Goal: Use online tool/utility: Utilize a website feature to perform a specific function

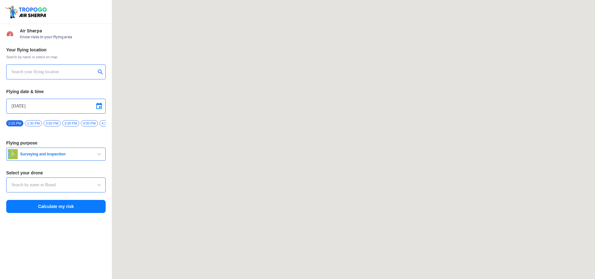
type input "Throttle Dopo"
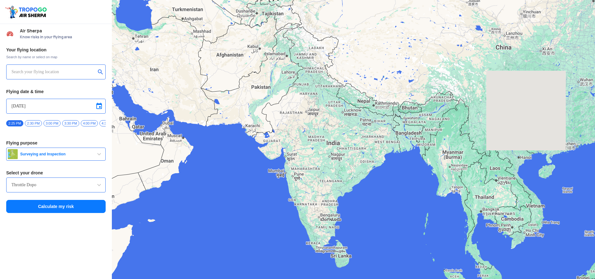
click at [66, 75] on input "text" at bounding box center [54, 71] width 84 height 7
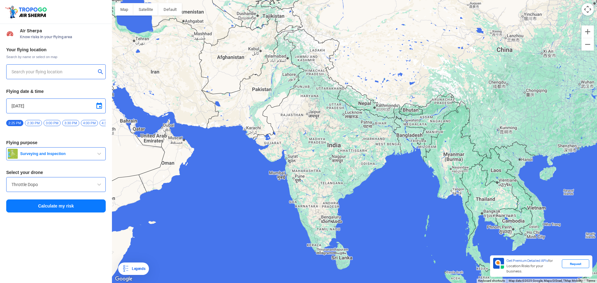
click at [66, 75] on input "text" at bounding box center [54, 71] width 84 height 7
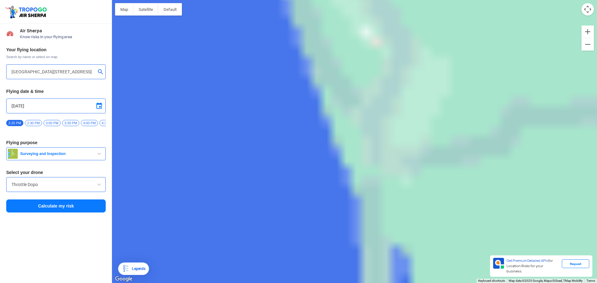
type input "[PERSON_NAME] Rd, Ayyappankavu, [GEOGRAPHIC_DATA], [GEOGRAPHIC_DATA], [GEOGRAPH…"
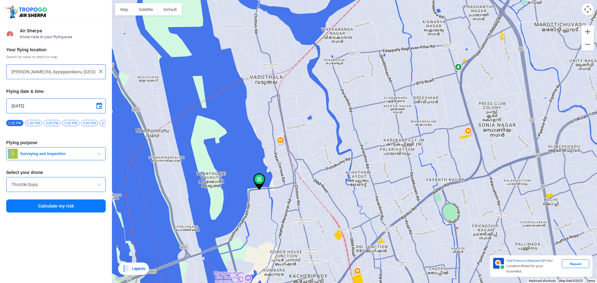
click at [98, 187] on span at bounding box center [98, 184] width 7 height 7
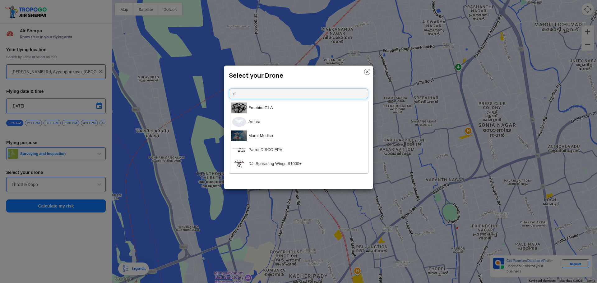
type input "d"
type input "min"
click at [261, 147] on li "DJI Mini2" at bounding box center [298, 150] width 139 height 14
type input "DJI Mini2"
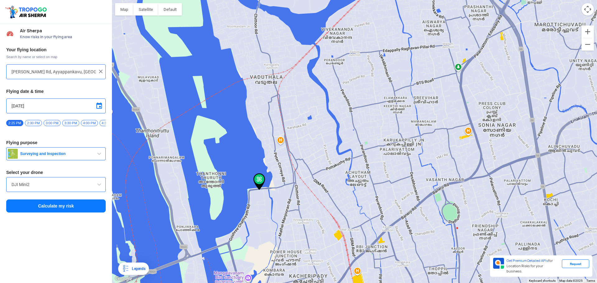
click at [101, 108] on span at bounding box center [98, 105] width 7 height 7
click at [54, 145] on span "19" at bounding box center [55, 143] width 7 height 7
type input "[DATE]"
click at [45, 156] on span "Surveying and Inspection" at bounding box center [57, 153] width 78 height 5
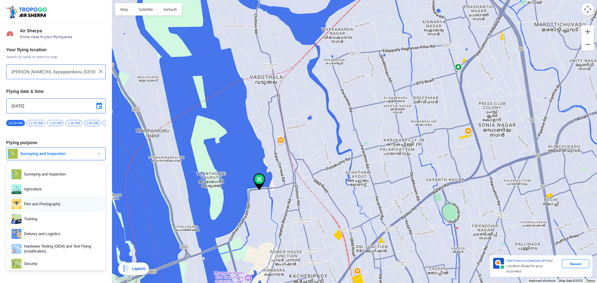
click at [51, 207] on span "Film and Photography" at bounding box center [60, 204] width 79 height 10
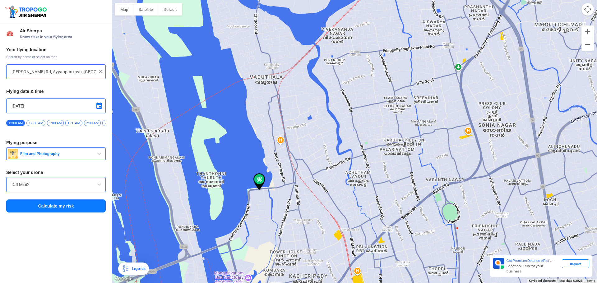
click at [59, 210] on button "Calculate my risk" at bounding box center [55, 206] width 99 height 13
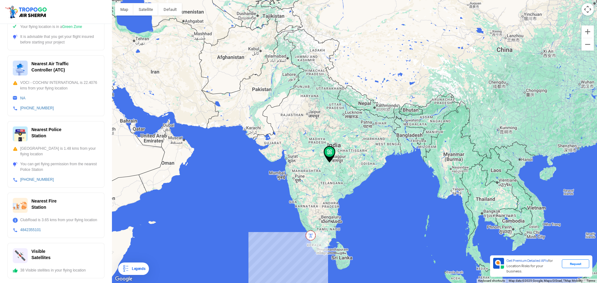
scroll to position [146, 0]
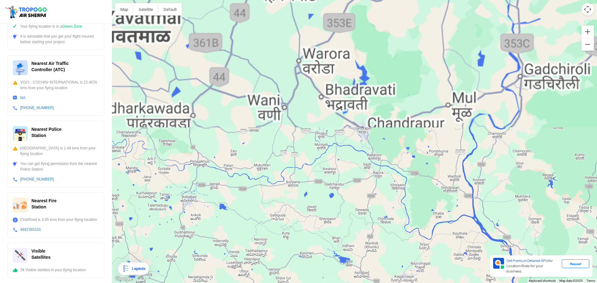
drag, startPoint x: 317, startPoint y: 73, endPoint x: 288, endPoint y: 213, distance: 142.5
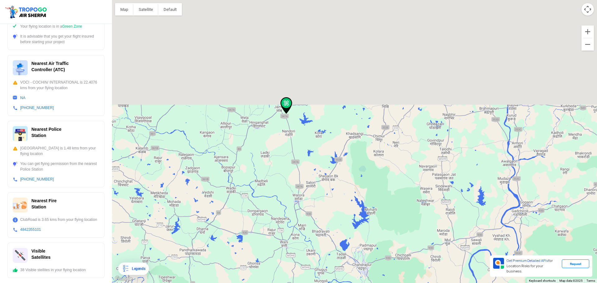
drag, startPoint x: 293, startPoint y: 241, endPoint x: 292, endPoint y: 234, distance: 7.2
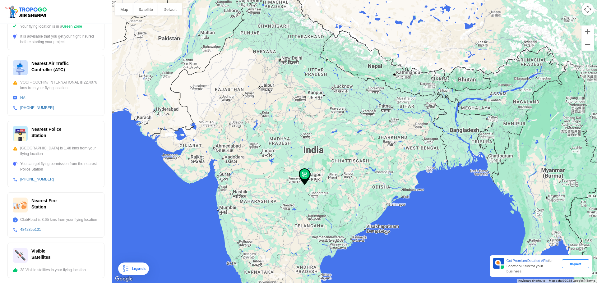
click at [136, 274] on div "Legends" at bounding box center [133, 269] width 31 height 12
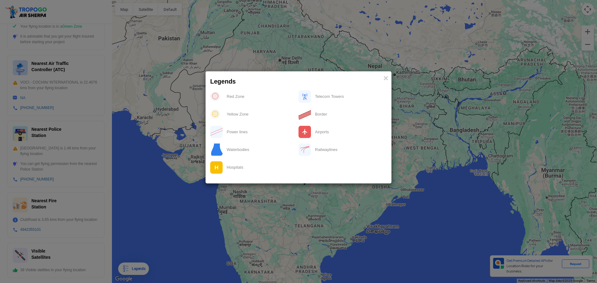
click at [214, 97] on img at bounding box center [215, 97] width 10 height 10
click at [375, 233] on modal-container "Legends × Red Zone Telecom Towers Yellow Zone Border Power lines Airports Water…" at bounding box center [298, 141] width 597 height 283
click at [209, 223] on modal-container "Legends × Red Zone Telecom Towers Yellow Zone Border Power lines Airports Water…" at bounding box center [298, 141] width 597 height 283
click at [232, 97] on div "Red Zone" at bounding box center [261, 96] width 76 height 13
click at [215, 96] on img at bounding box center [215, 97] width 10 height 10
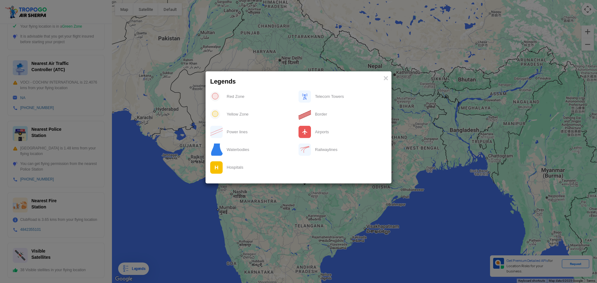
click at [215, 96] on img at bounding box center [215, 97] width 10 height 10
click at [384, 78] on span "×" at bounding box center [385, 78] width 5 height 10
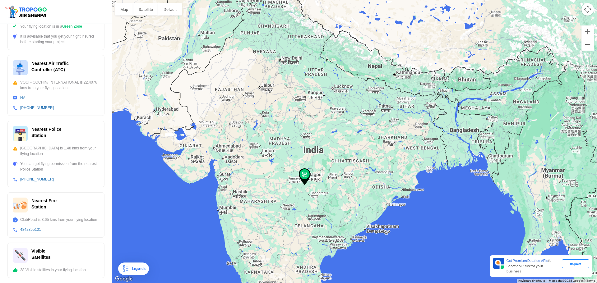
click at [306, 177] on img at bounding box center [305, 176] width 12 height 17
click at [141, 265] on div "Legends" at bounding box center [137, 268] width 16 height 7
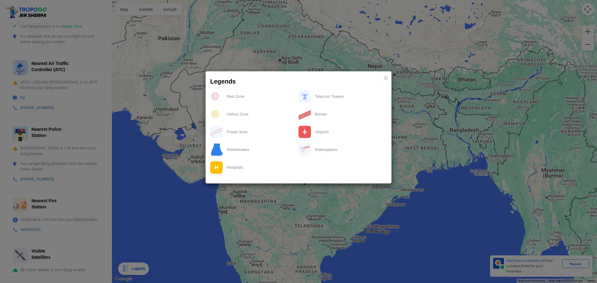
click at [189, 232] on modal-container "Legends × Red Zone Telecom Towers Yellow Zone Border Power lines Airports Water…" at bounding box center [298, 141] width 597 height 283
click at [361, 200] on modal-container "Legends × Red Zone Telecom Towers Yellow Zone Border Power lines Airports Water…" at bounding box center [298, 141] width 597 height 283
click at [388, 77] on span "×" at bounding box center [385, 78] width 5 height 10
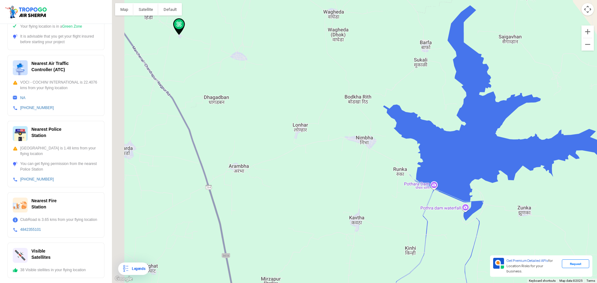
drag, startPoint x: 187, startPoint y: 169, endPoint x: 416, endPoint y: 230, distance: 237.6
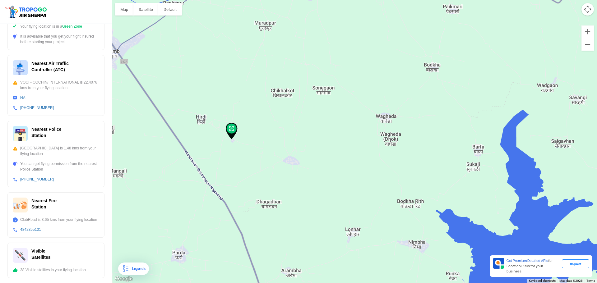
drag, startPoint x: 268, startPoint y: 146, endPoint x: 299, endPoint y: 221, distance: 81.1
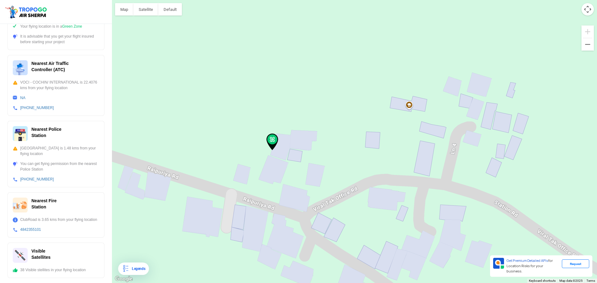
drag, startPoint x: 384, startPoint y: 179, endPoint x: 239, endPoint y: 183, distance: 145.5
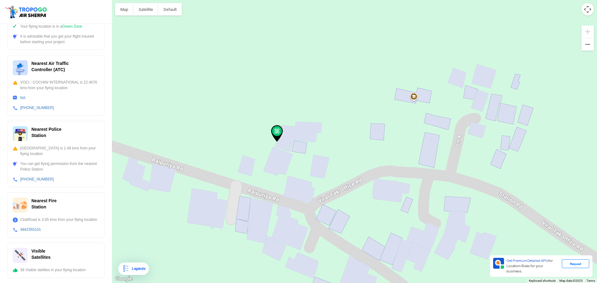
click at [279, 131] on img at bounding box center [277, 133] width 12 height 17
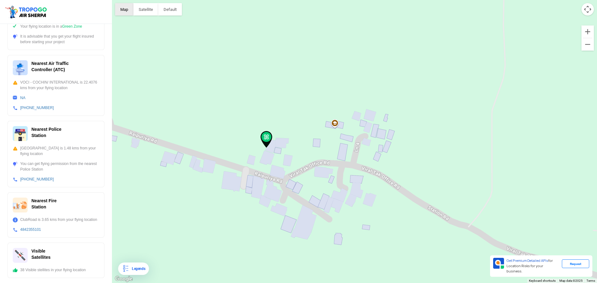
click at [125, 9] on button "Map" at bounding box center [124, 9] width 18 height 12
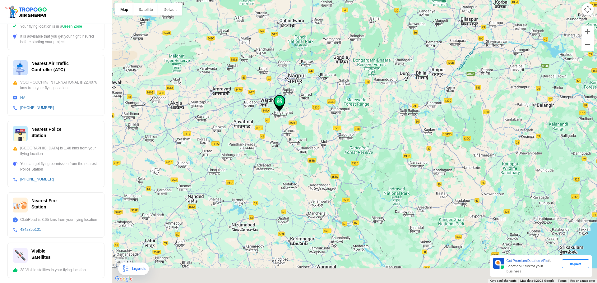
drag, startPoint x: 338, startPoint y: 176, endPoint x: 343, endPoint y: 149, distance: 28.2
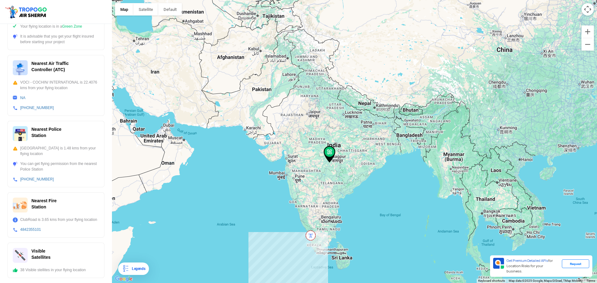
drag, startPoint x: 302, startPoint y: 189, endPoint x: 302, endPoint y: 145, distance: 44.1
click at [311, 239] on img at bounding box center [311, 236] width 10 height 10
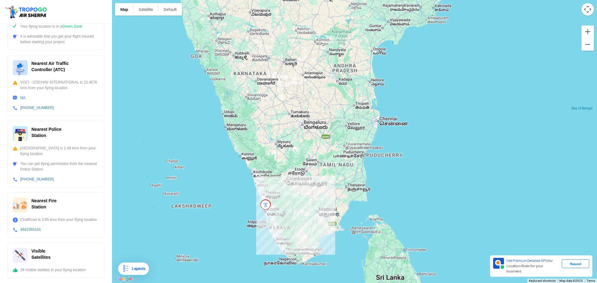
drag, startPoint x: 292, startPoint y: 262, endPoint x: 268, endPoint y: 231, distance: 38.4
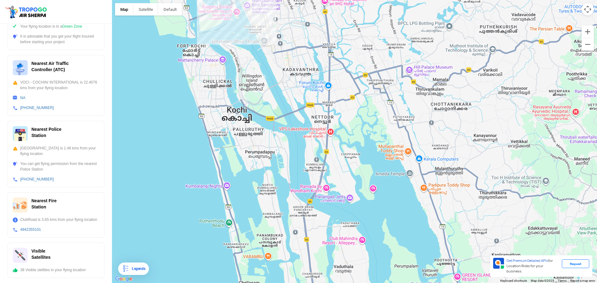
drag, startPoint x: 258, startPoint y: 97, endPoint x: 262, endPoint y: 214, distance: 116.6
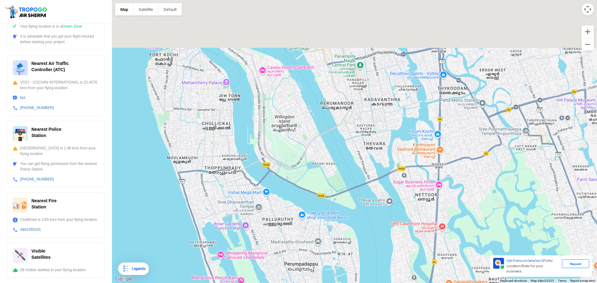
drag, startPoint x: 265, startPoint y: 180, endPoint x: 268, endPoint y: 215, distance: 34.6
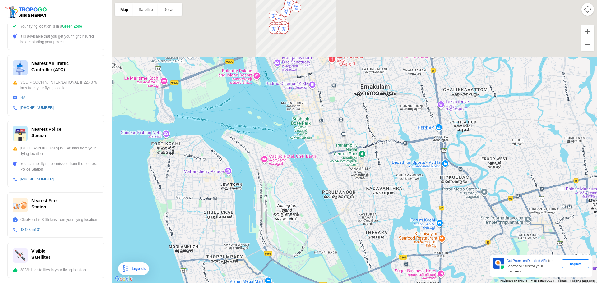
drag, startPoint x: 265, startPoint y: 156, endPoint x: 266, endPoint y: 215, distance: 58.5
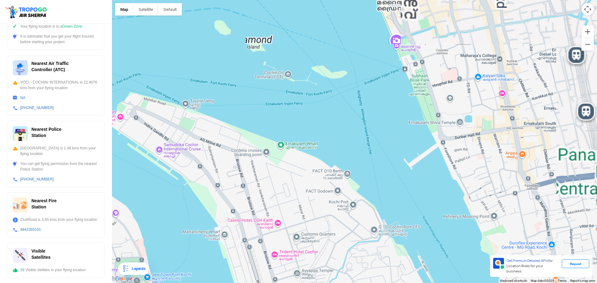
drag, startPoint x: 276, startPoint y: 127, endPoint x: 260, endPoint y: 220, distance: 94.1
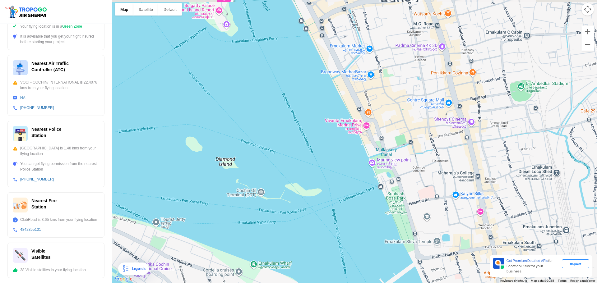
drag, startPoint x: 262, startPoint y: 176, endPoint x: 236, endPoint y: 259, distance: 87.3
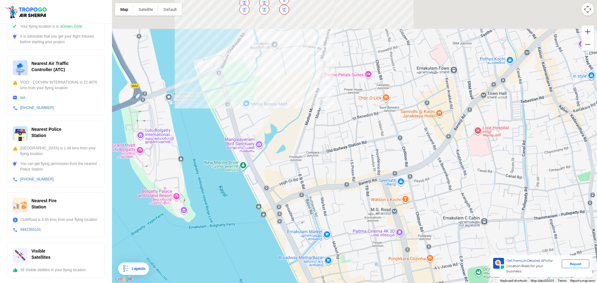
drag, startPoint x: 248, startPoint y: 241, endPoint x: 246, endPoint y: 255, distance: 13.5
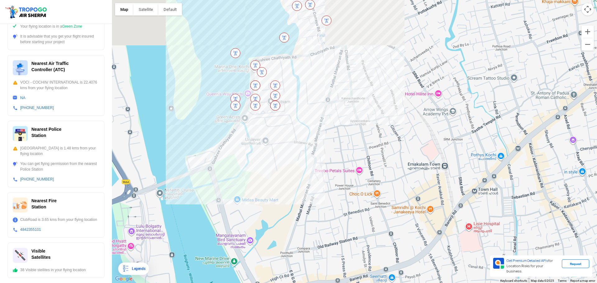
drag, startPoint x: 277, startPoint y: 163, endPoint x: 272, endPoint y: 219, distance: 55.9
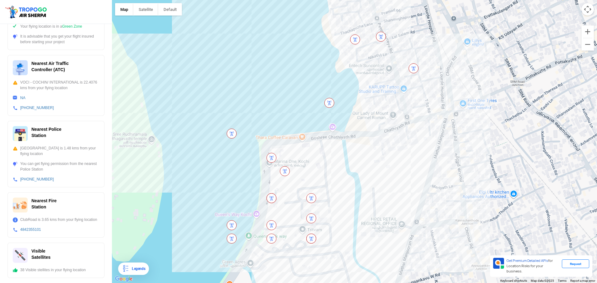
drag, startPoint x: 199, startPoint y: 131, endPoint x: 264, endPoint y: 175, distance: 78.3
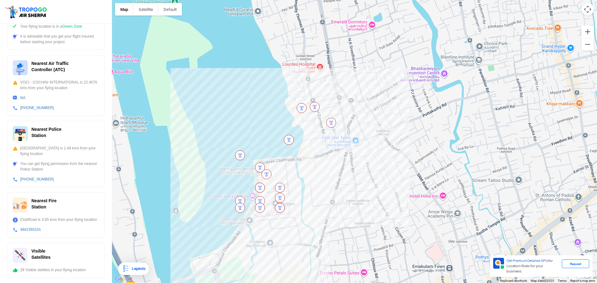
click at [129, 270] on div "Legends" at bounding box center [137, 268] width 16 height 7
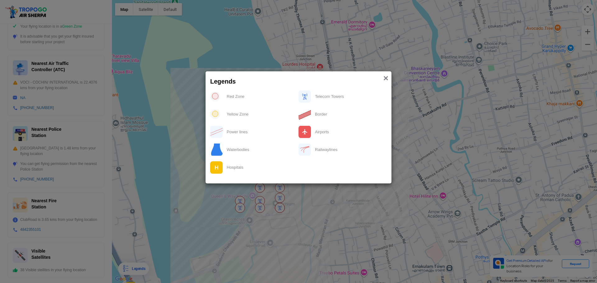
click at [387, 80] on span "×" at bounding box center [385, 78] width 5 height 10
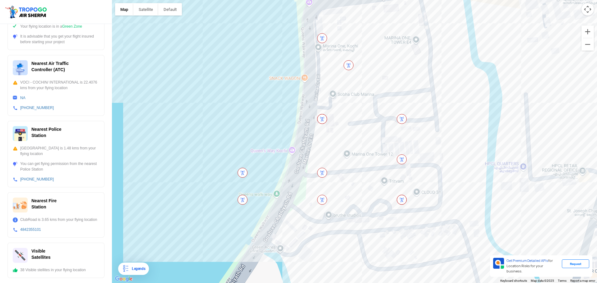
drag, startPoint x: 281, startPoint y: 223, endPoint x: 280, endPoint y: 150, distance: 73.4
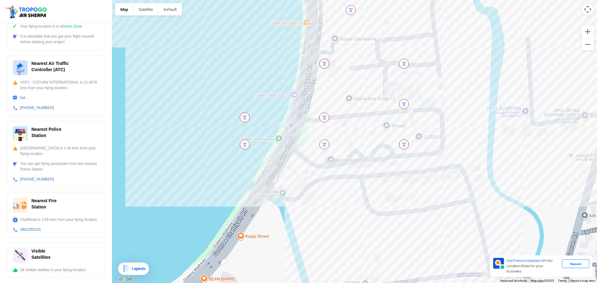
drag, startPoint x: 299, startPoint y: 212, endPoint x: 301, endPoint y: 150, distance: 62.2
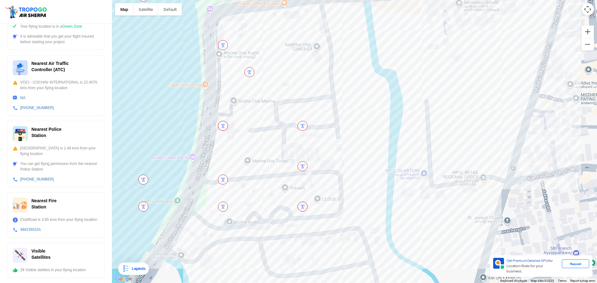
drag, startPoint x: 275, startPoint y: 186, endPoint x: 174, endPoint y: 241, distance: 115.2
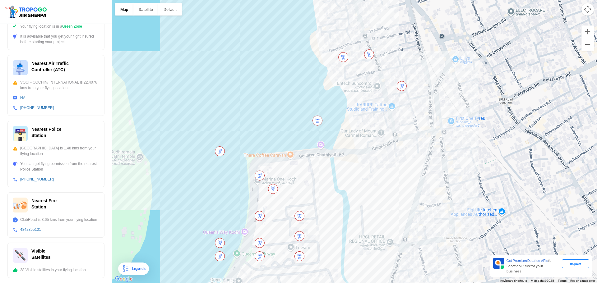
drag, startPoint x: 213, startPoint y: 157, endPoint x: 258, endPoint y: 224, distance: 80.8
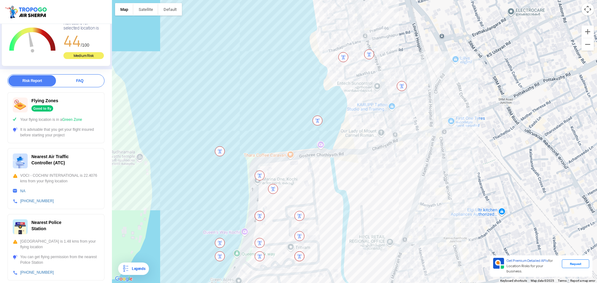
scroll to position [21, 0]
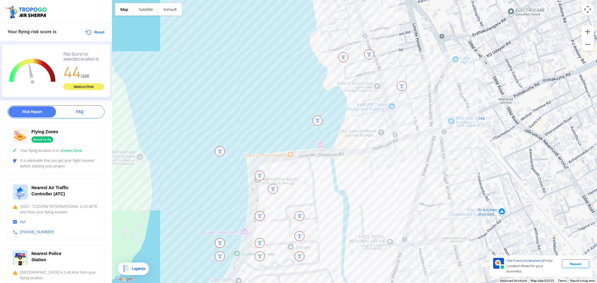
click at [76, 114] on div "FAQ" at bounding box center [80, 111] width 48 height 11
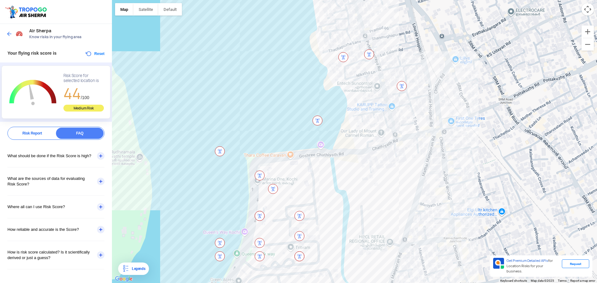
click at [42, 133] on div "Risk Report" at bounding box center [32, 133] width 48 height 11
